Goal: Check status: Check status

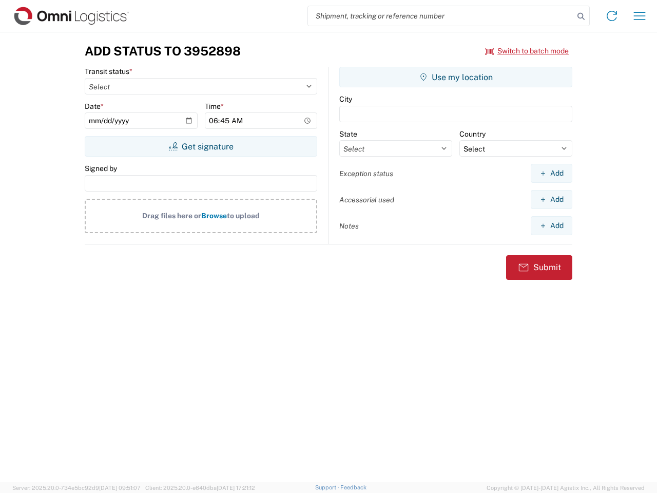
click at [441, 16] on input "search" at bounding box center [441, 16] width 266 height 20
click at [581, 16] on icon at bounding box center [581, 16] width 14 height 14
click at [612, 16] on icon at bounding box center [612, 16] width 16 height 16
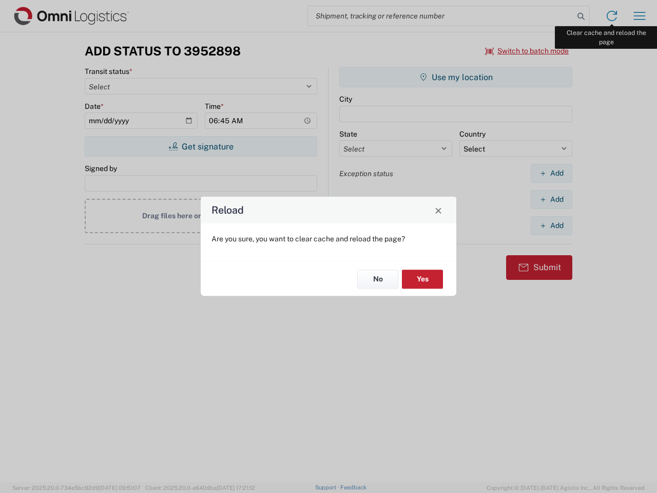
click at [640, 16] on div "Reload Are you sure, you want to clear cache and reload the page? No Yes" at bounding box center [328, 246] width 657 height 493
click at [527, 51] on div "Reload Are you sure, you want to clear cache and reload the page? No Yes" at bounding box center [328, 246] width 657 height 493
click at [201, 146] on div "Reload Are you sure, you want to clear cache and reload the page? No Yes" at bounding box center [328, 246] width 657 height 493
click at [456, 77] on div "Reload Are you sure, you want to clear cache and reload the page? No Yes" at bounding box center [328, 246] width 657 height 493
click at [551, 173] on div "Reload Are you sure, you want to clear cache and reload the page? No Yes" at bounding box center [328, 246] width 657 height 493
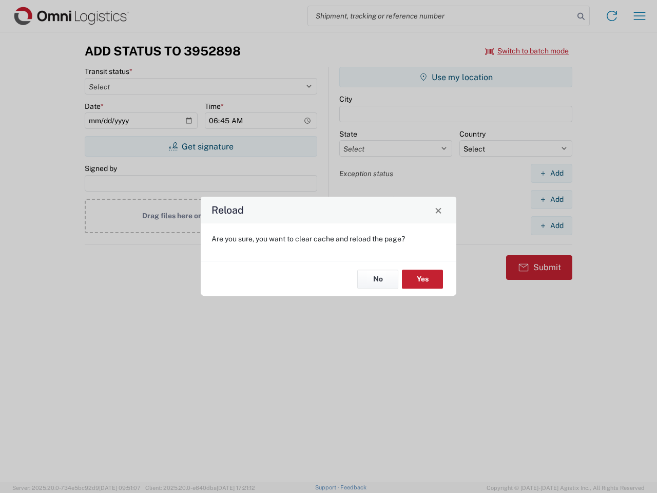
click at [551, 199] on div "Reload Are you sure, you want to clear cache and reload the page? No Yes" at bounding box center [328, 246] width 657 height 493
click at [551, 225] on div "Reload Are you sure, you want to clear cache and reload the page? No Yes" at bounding box center [328, 246] width 657 height 493
